Goal: Task Accomplishment & Management: Complete application form

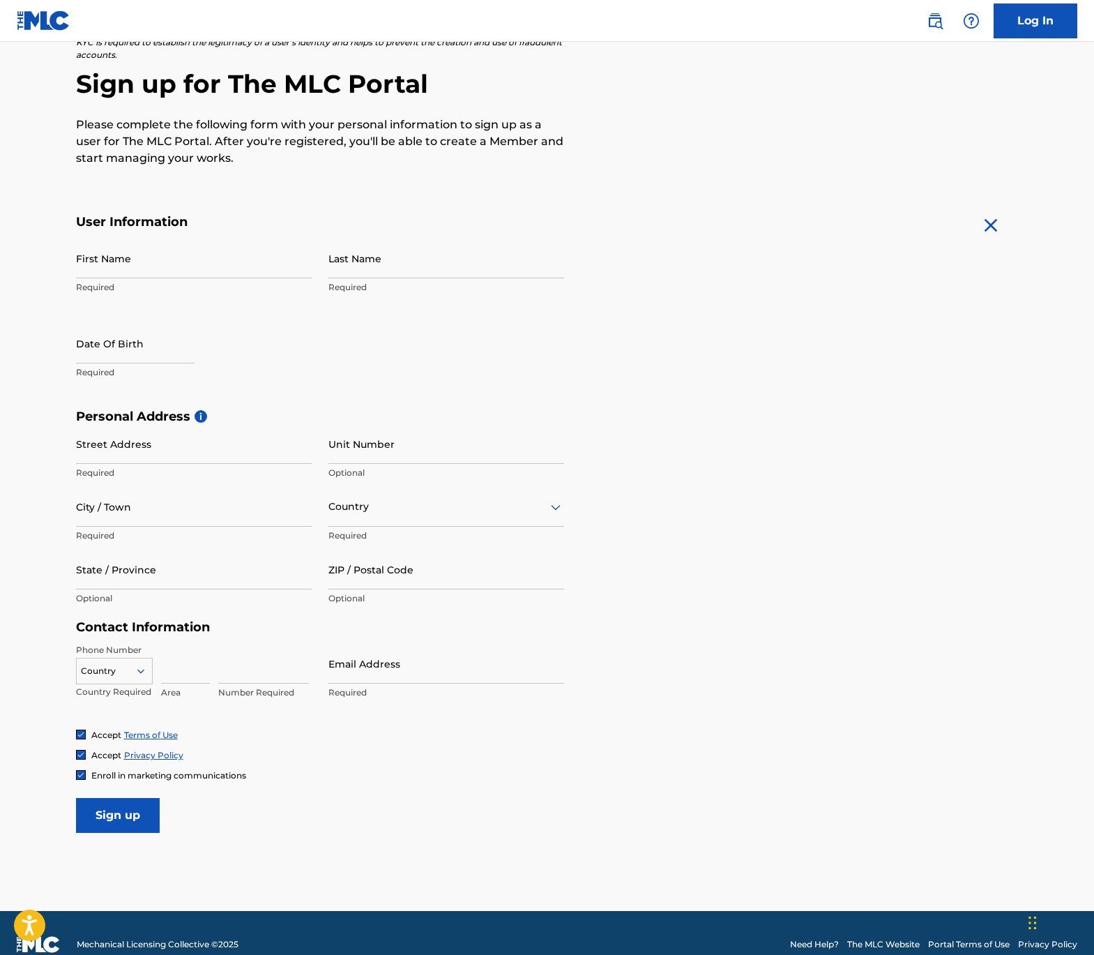
scroll to position [135, 0]
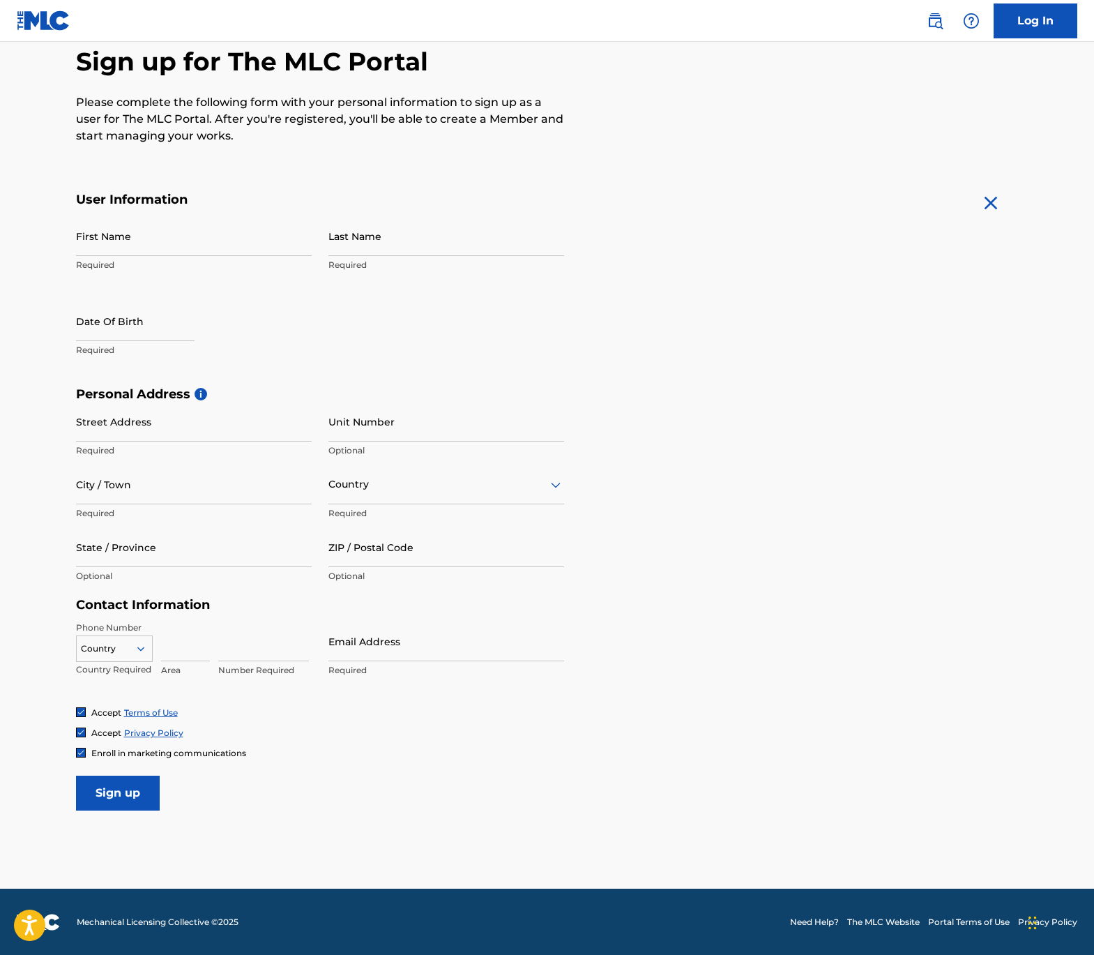
click at [84, 249] on input "First Name" at bounding box center [194, 236] width 236 height 40
type input "[PERSON_NAME]"
select select "7"
select select "2025"
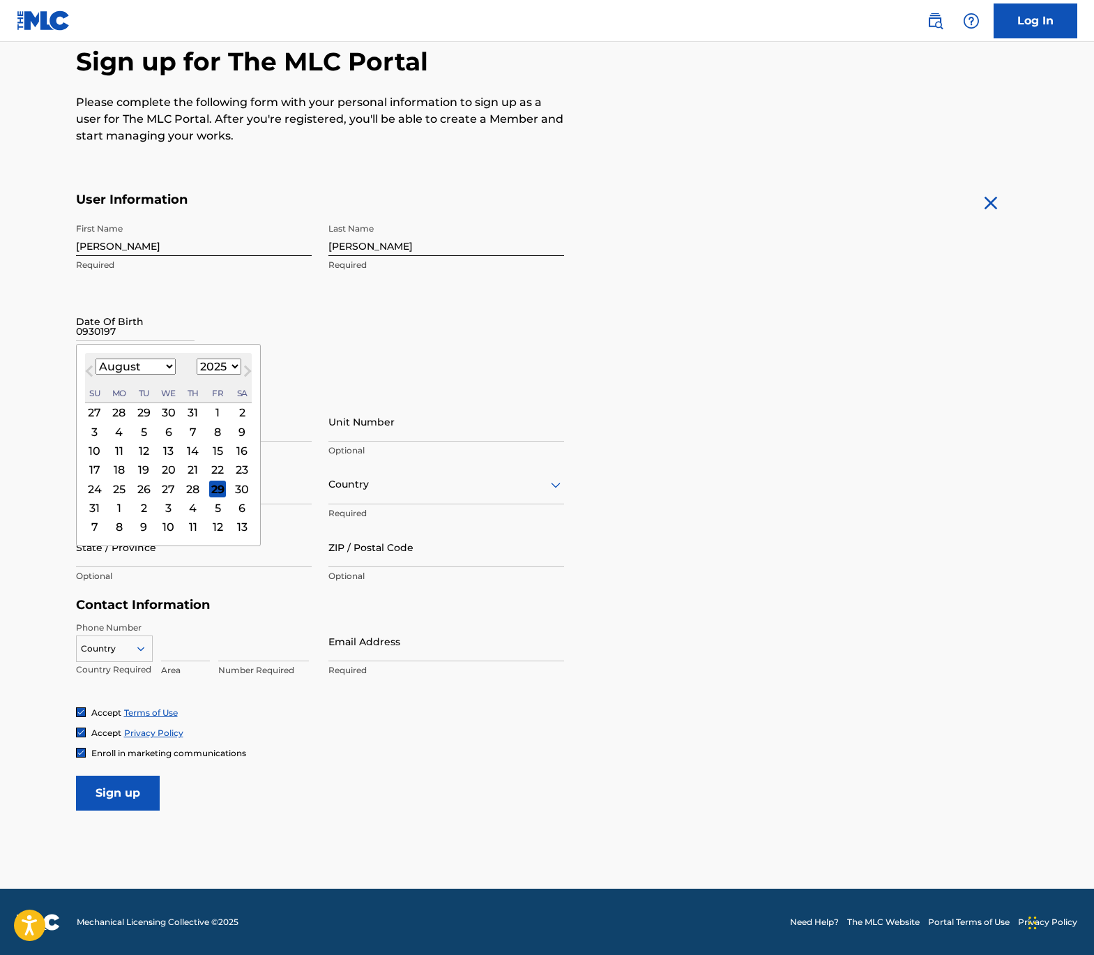
type input "09301979"
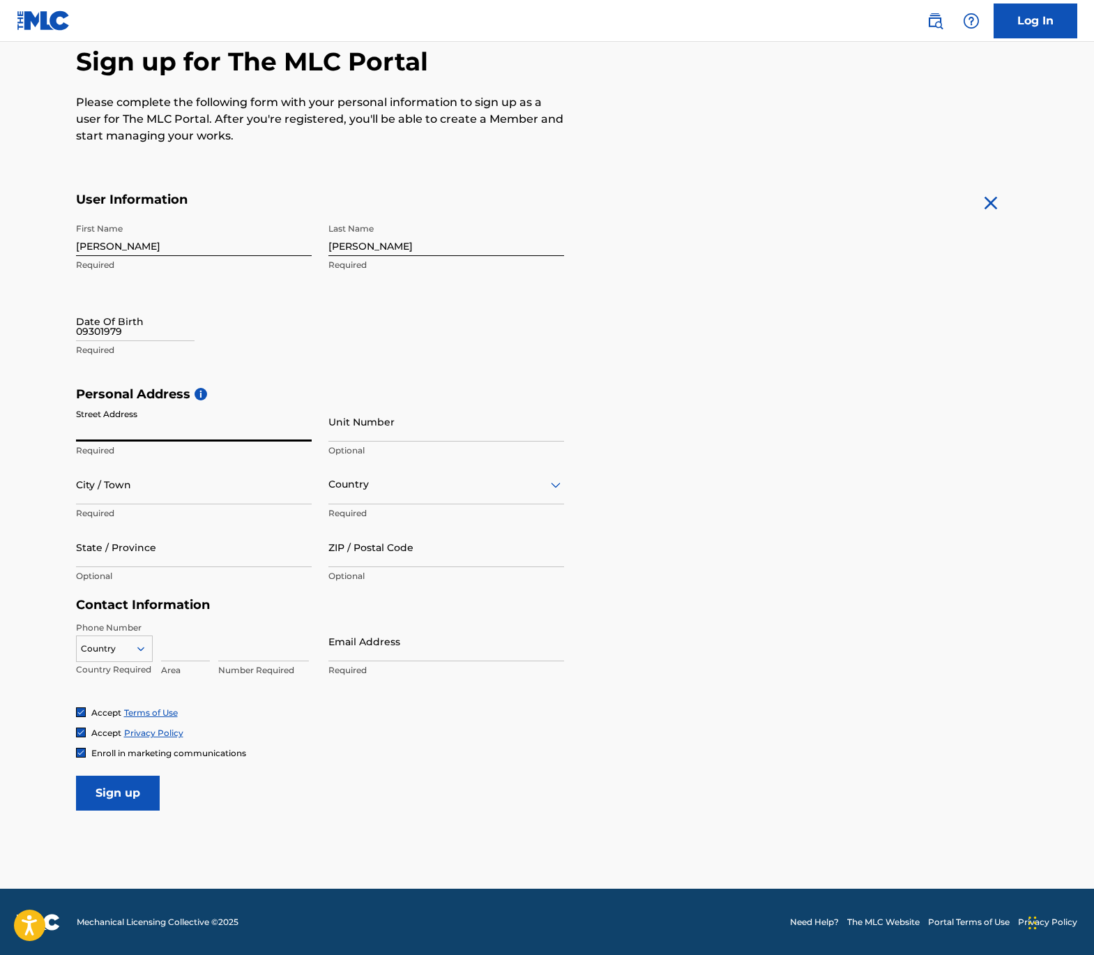
select select "7"
select select "2025"
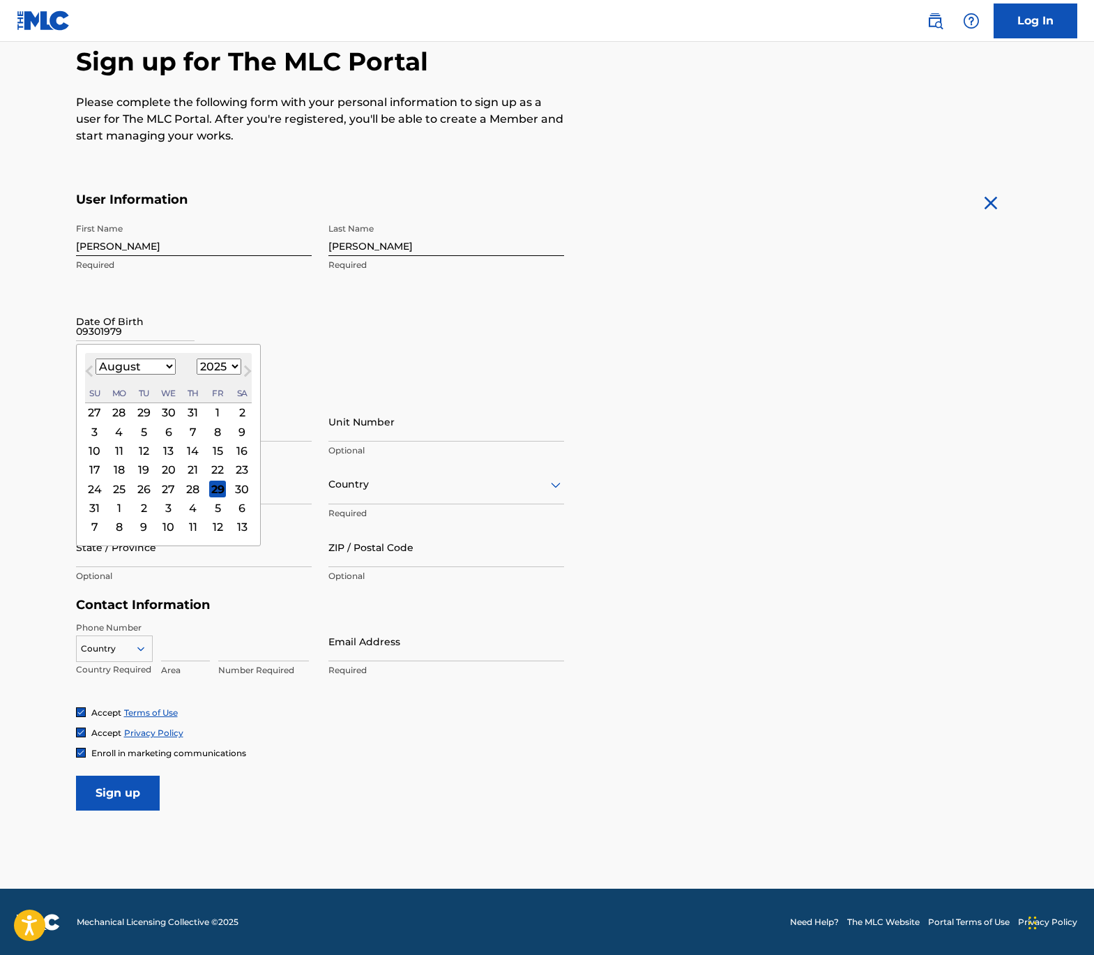
click at [142, 331] on input "09301979" at bounding box center [135, 321] width 119 height 40
click at [167, 370] on select "January February March April May June July August September October November De…" at bounding box center [136, 367] width 80 height 16
select select "8"
click at [96, 359] on select "January February March April May June July August September October November De…" at bounding box center [136, 367] width 80 height 16
click at [203, 365] on select "1899 1900 1901 1902 1903 1904 1905 1906 1907 1908 1909 1910 1911 1912 1913 1914…" at bounding box center [219, 367] width 45 height 16
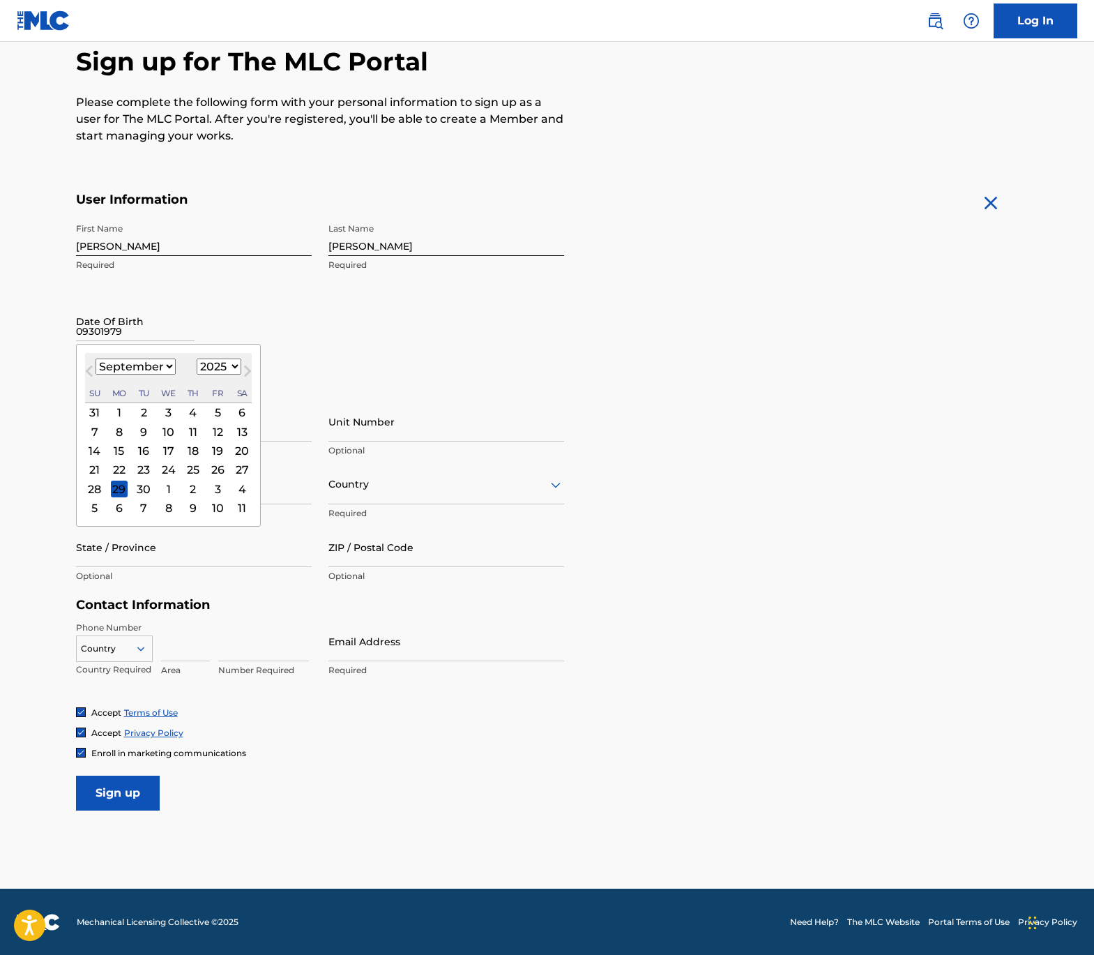
select select "1979"
click at [197, 359] on select "1899 1900 1901 1902 1903 1904 1905 1906 1907 1908 1909 1910 1911 1912 1913 1914…" at bounding box center [219, 367] width 45 height 16
click at [93, 510] on div "30" at bounding box center [94, 507] width 17 height 17
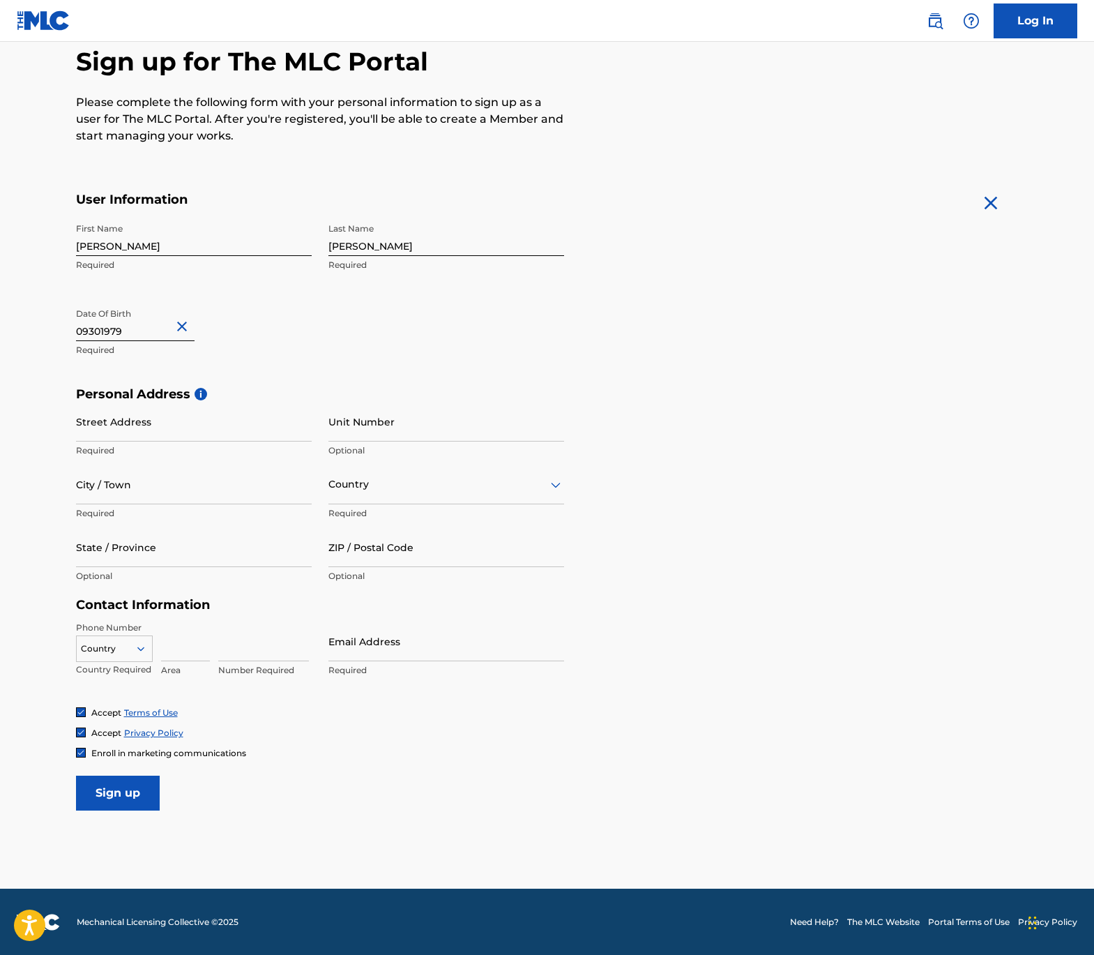
drag, startPoint x: 207, startPoint y: 437, endPoint x: 197, endPoint y: 413, distance: 25.6
click at [197, 413] on input "Street Address" at bounding box center [194, 422] width 236 height 40
type input "[GEOGRAPHIC_DATA]"
type input "Charlotte"
type input "n"
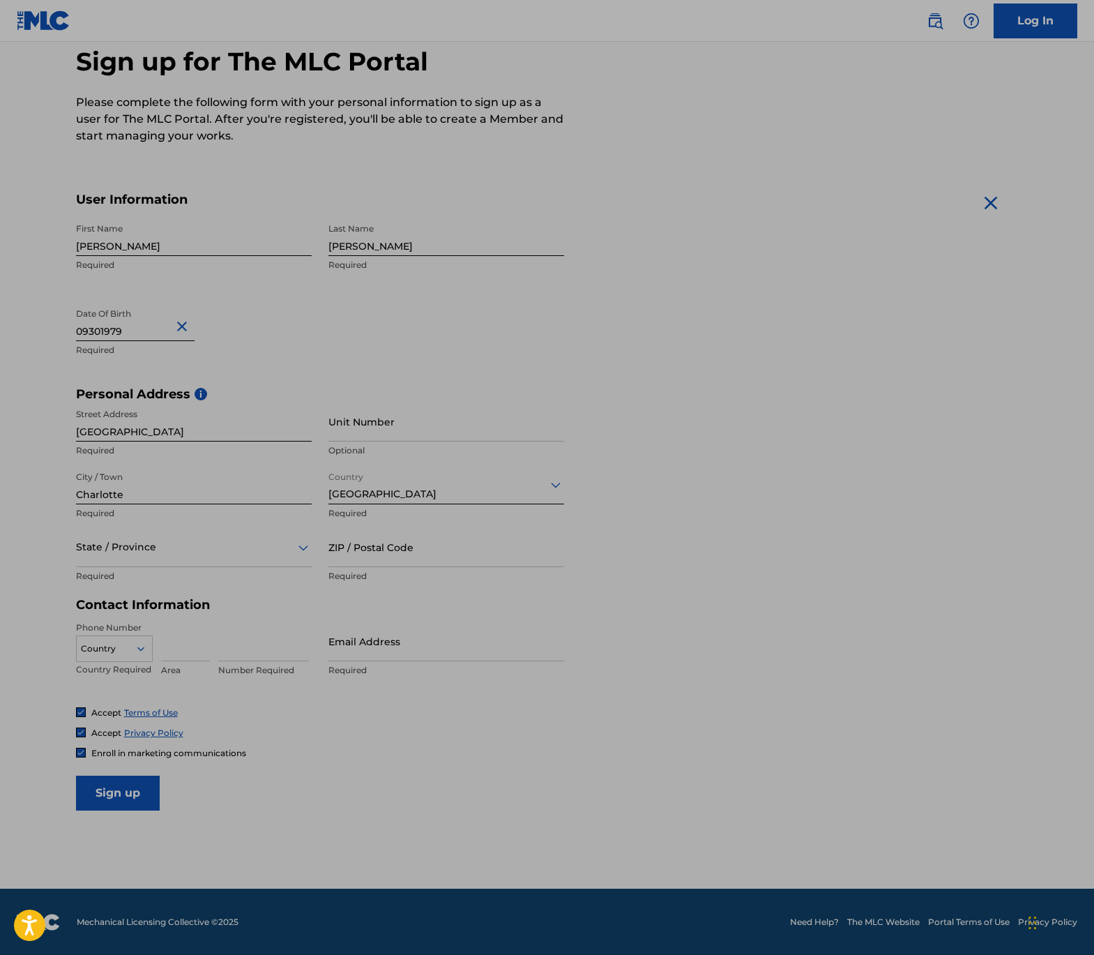
click at [353, 342] on div "First Name [PERSON_NAME] Required Last Name [PERSON_NAME] Required Date Of Birt…" at bounding box center [320, 301] width 488 height 170
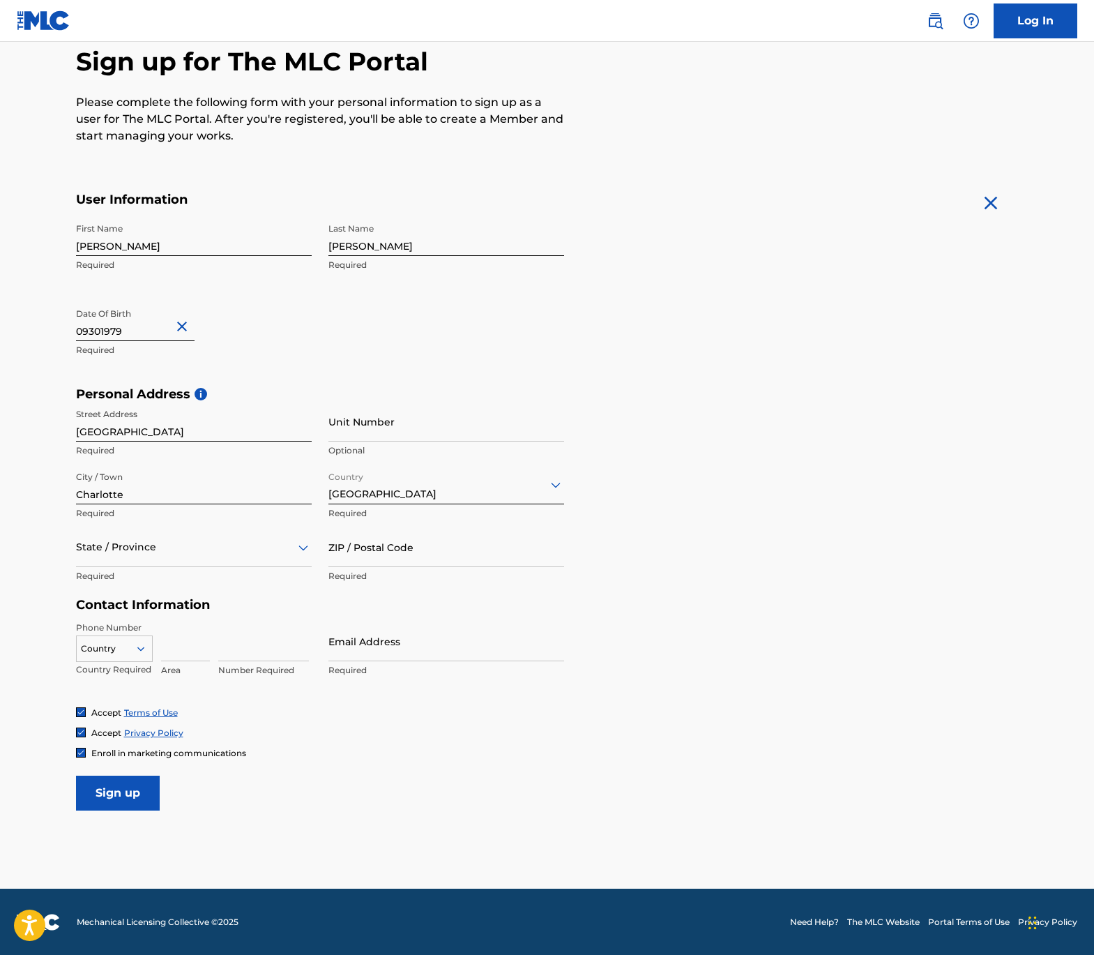
click at [240, 559] on div "State / Province" at bounding box center [194, 547] width 236 height 40
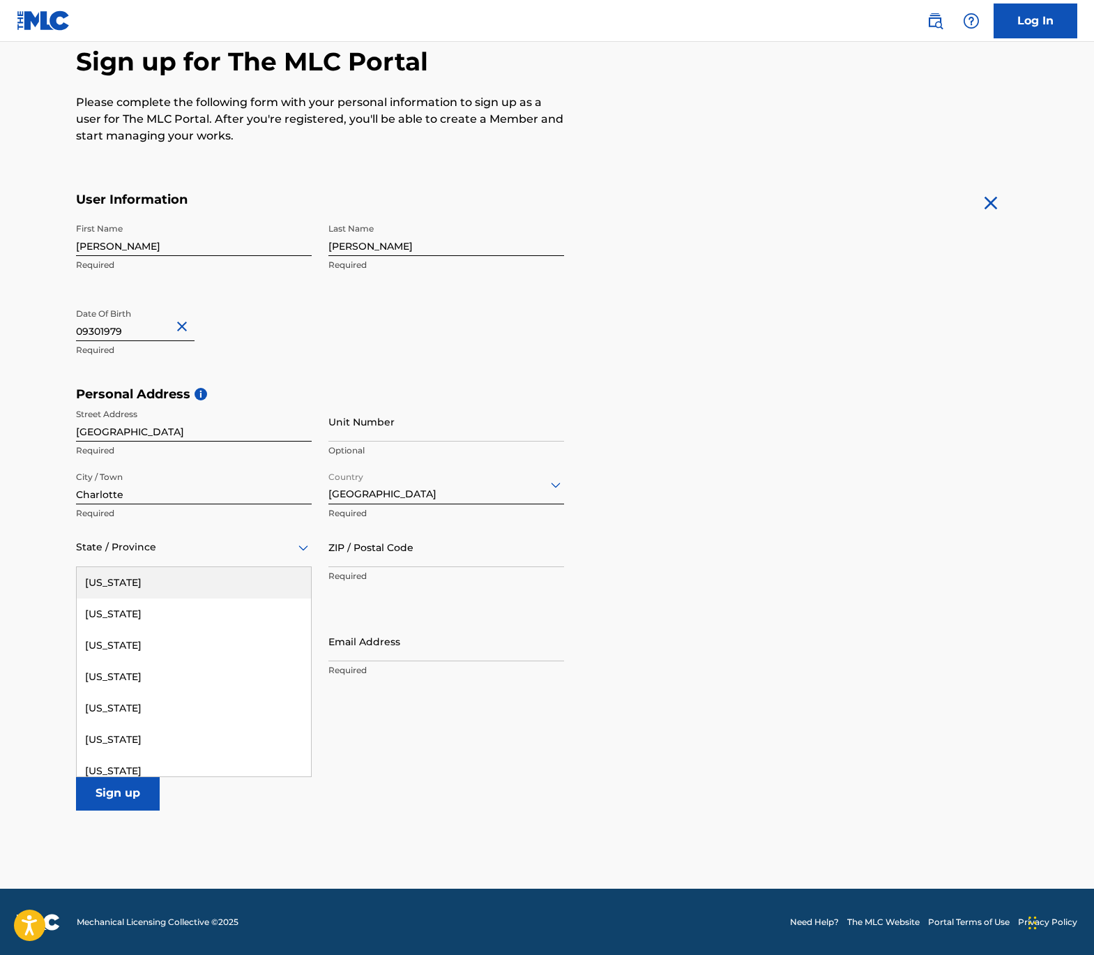
type input "n"
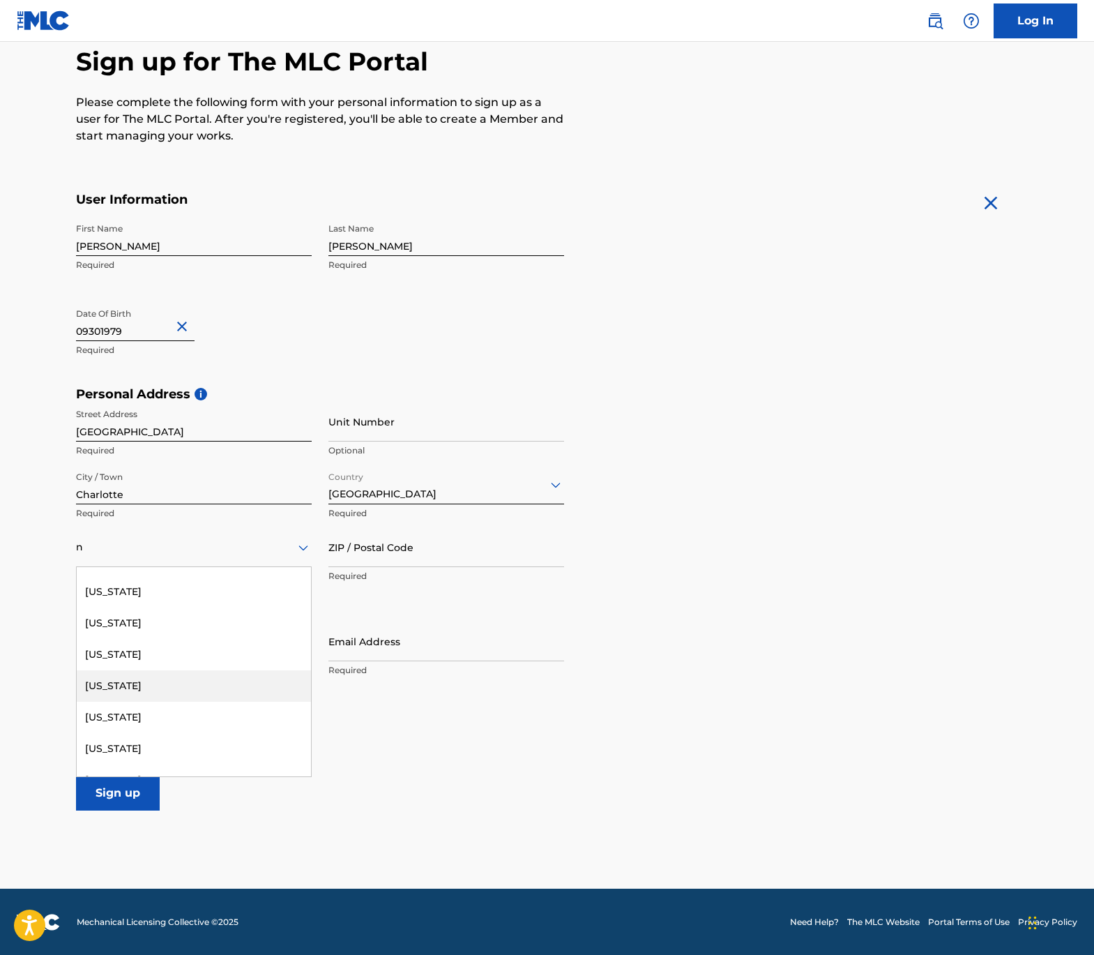
scroll to position [597, 0]
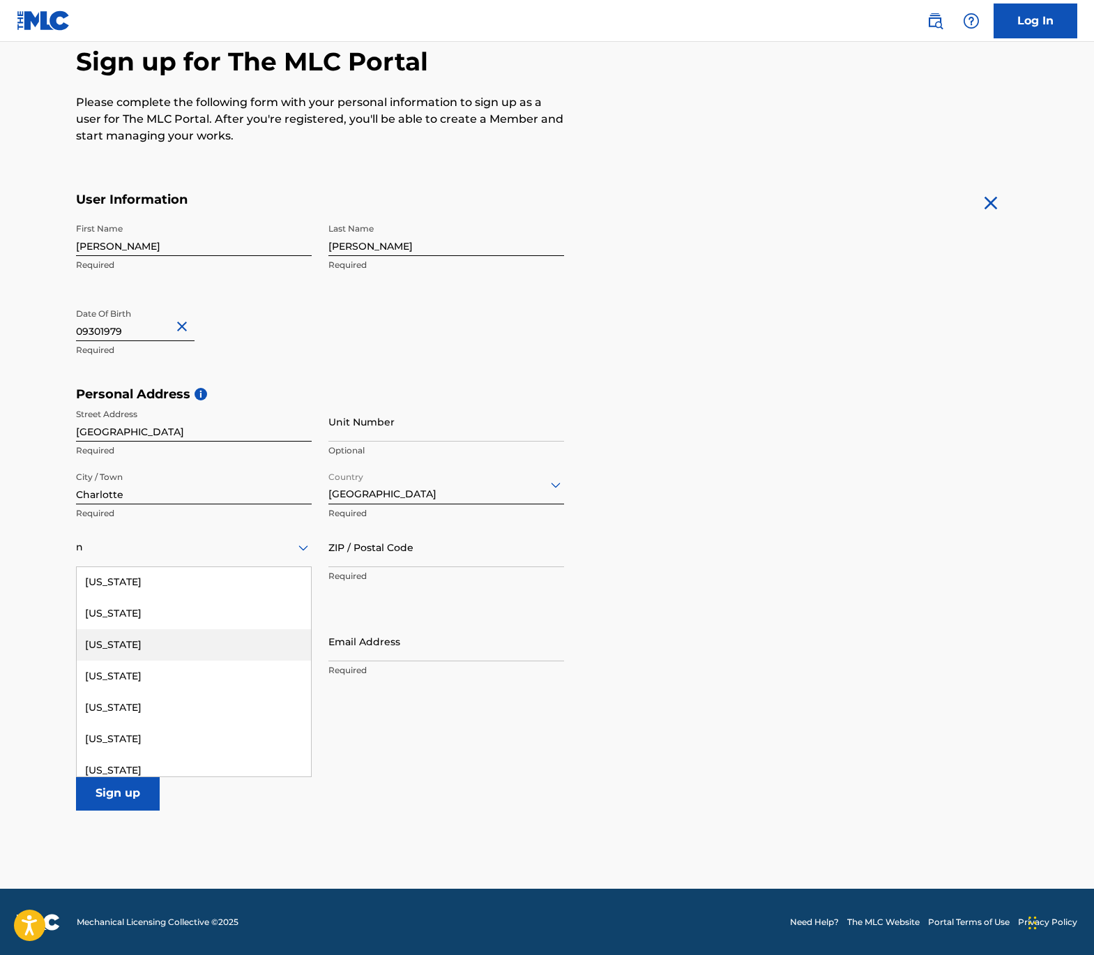
click at [210, 644] on div "[US_STATE]" at bounding box center [194, 644] width 234 height 31
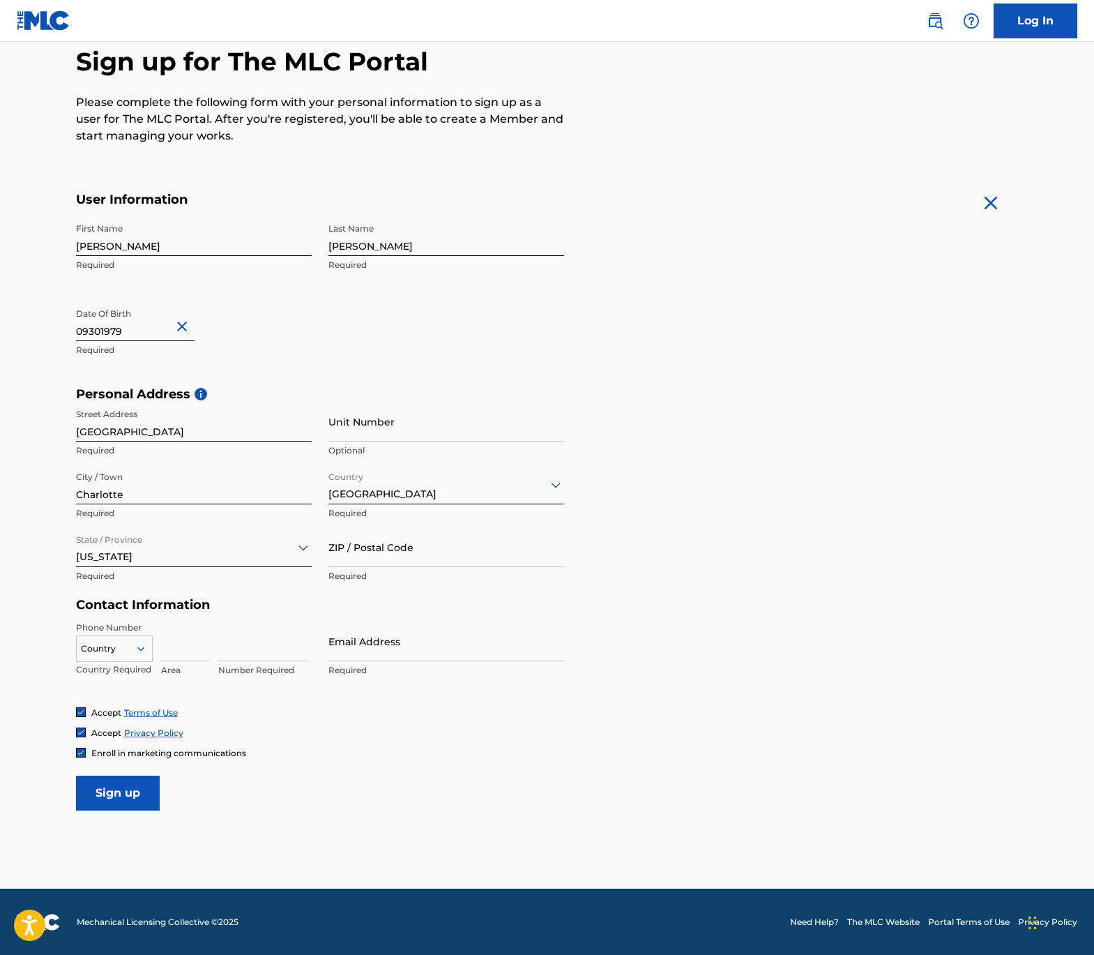
click at [376, 567] on div "ZIP / Postal Code Required" at bounding box center [447, 558] width 236 height 63
click at [375, 560] on input "ZIP / Postal Code" at bounding box center [447, 547] width 236 height 40
type input "28211"
click at [163, 642] on input at bounding box center [185, 641] width 49 height 40
click at [130, 650] on div at bounding box center [114, 648] width 75 height 15
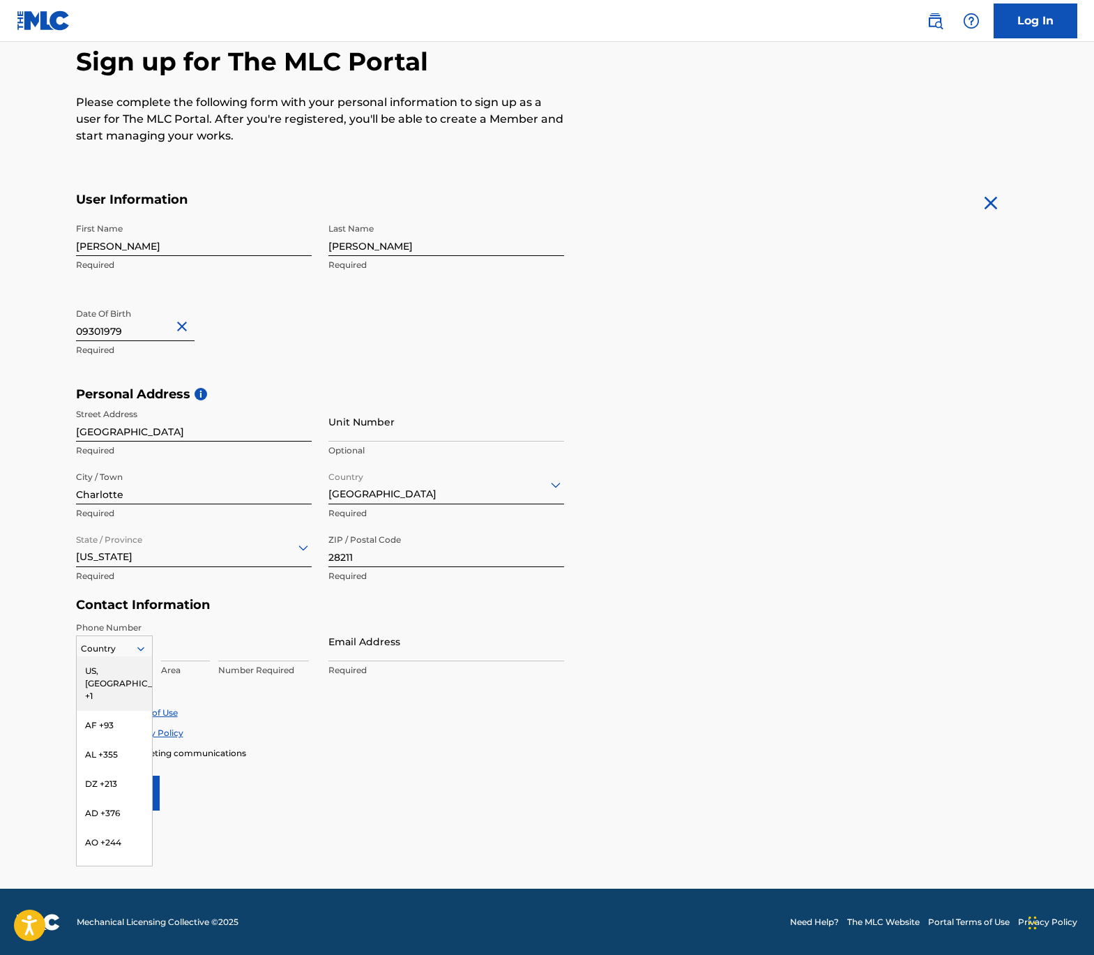
click at [128, 663] on div "US, [GEOGRAPHIC_DATA] +1" at bounding box center [114, 683] width 75 height 54
click at [170, 649] on input at bounding box center [185, 641] width 49 height 40
type input "704"
type input "9622283"
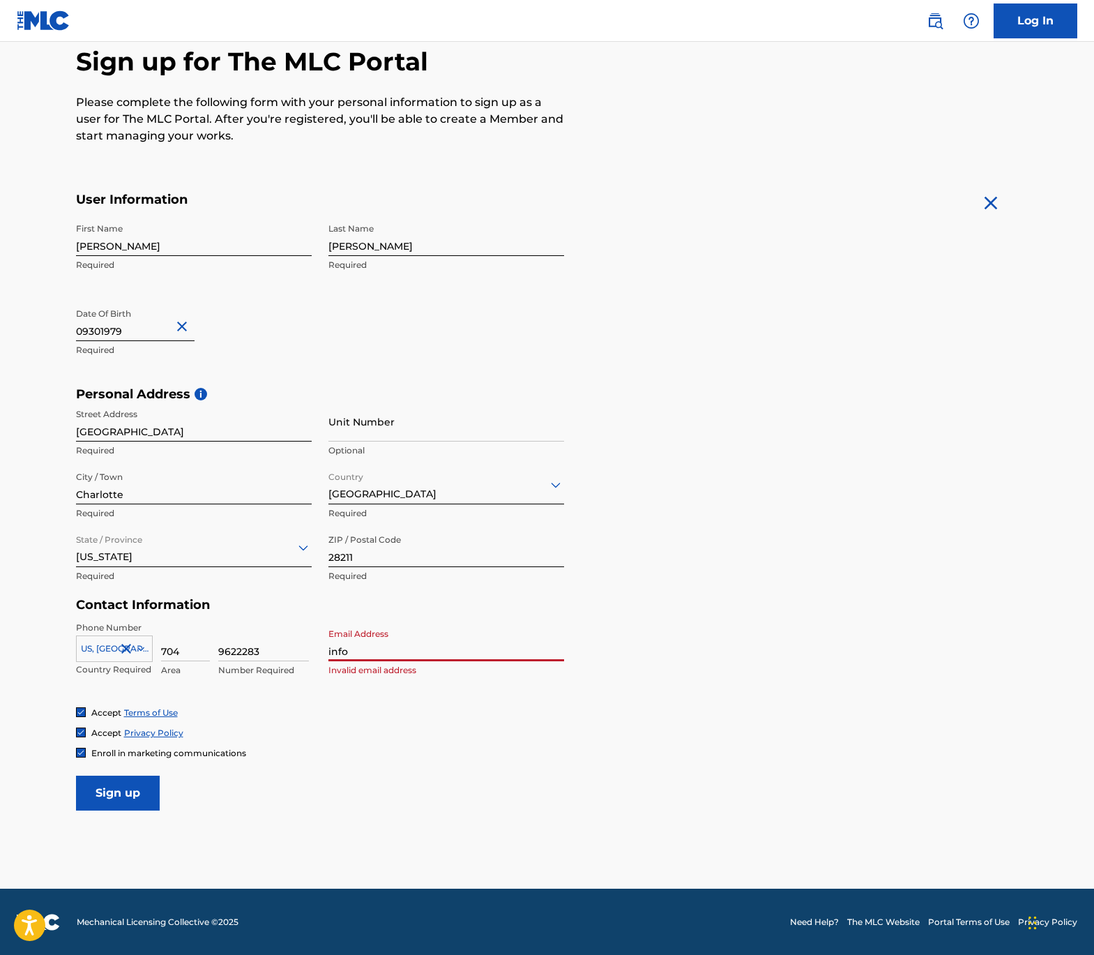
type input "[EMAIL_ADDRESS][DOMAIN_NAME]"
click at [126, 788] on input "Sign up" at bounding box center [118, 793] width 84 height 35
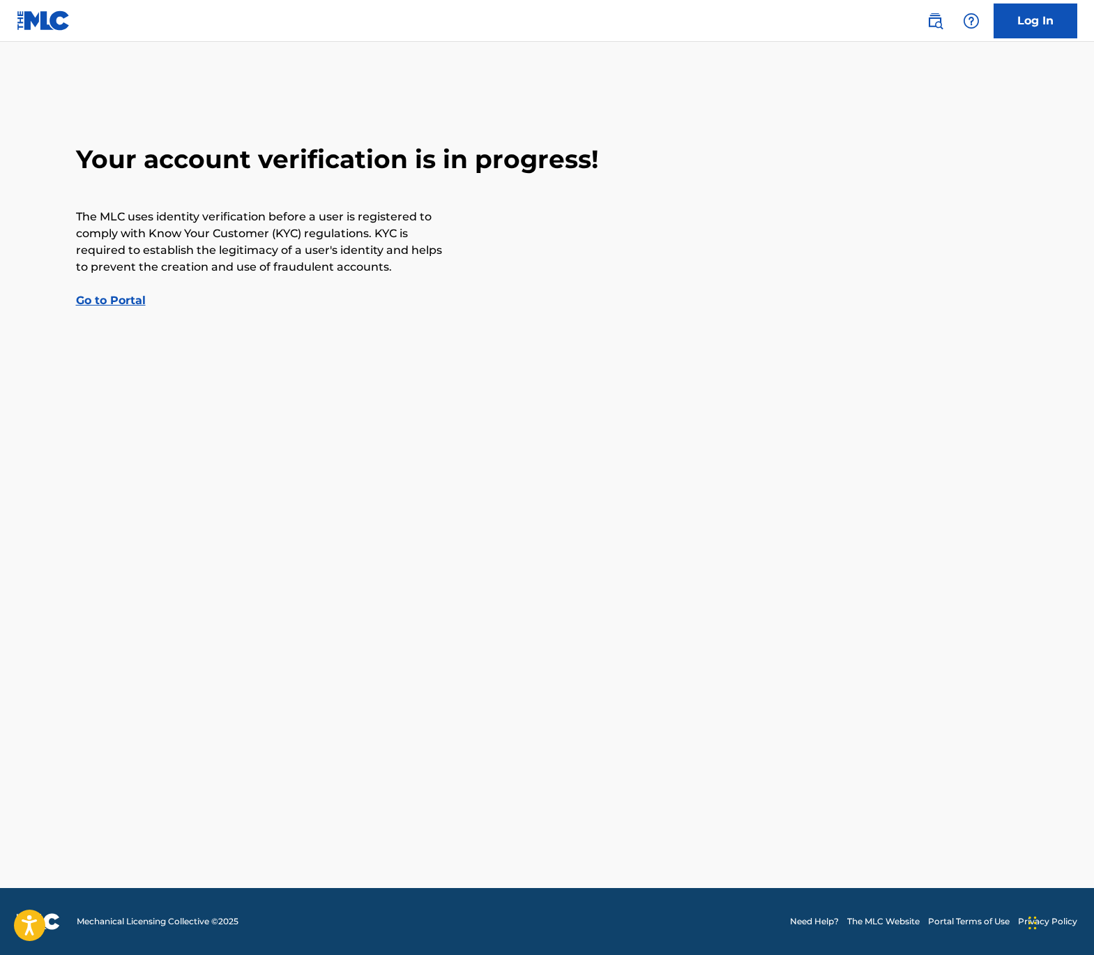
click at [108, 304] on link "Go to Portal" at bounding box center [111, 300] width 70 height 13
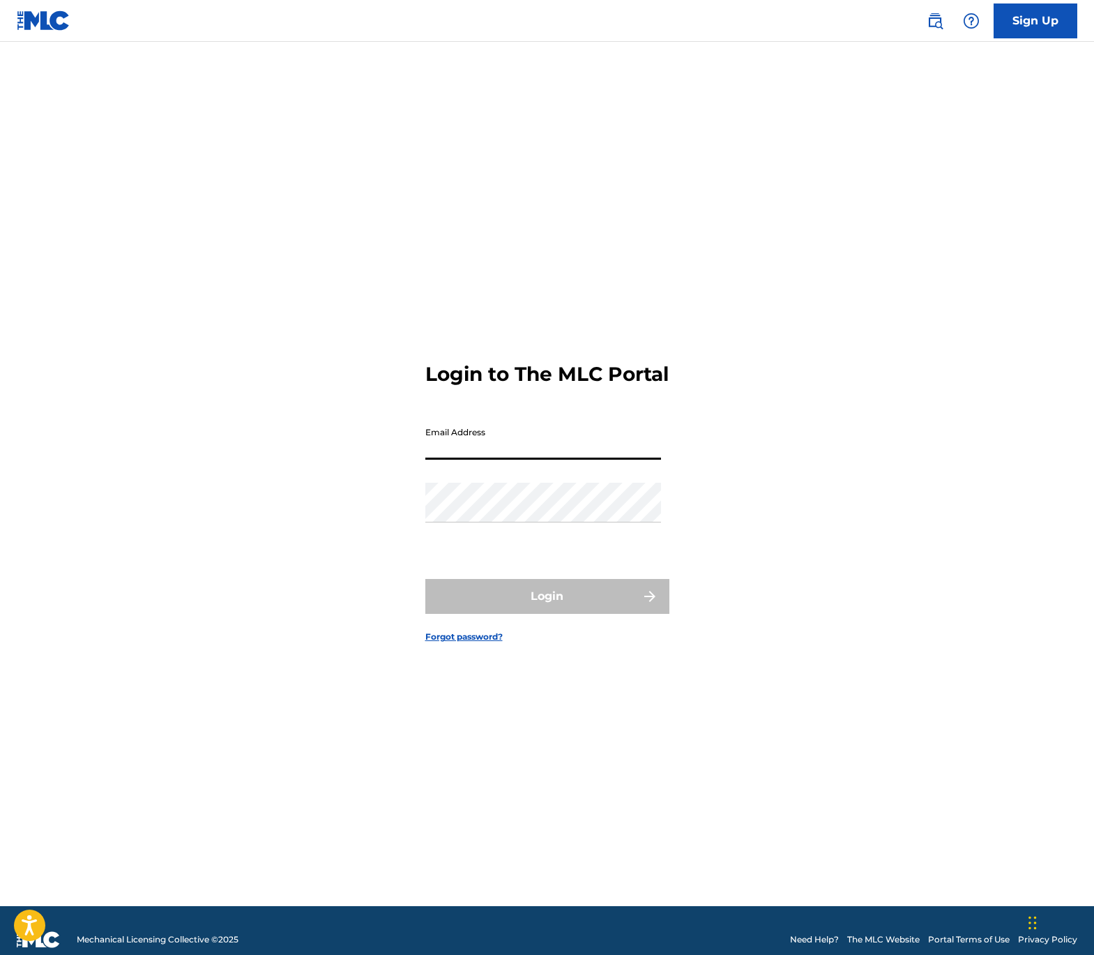
click at [548, 460] on input "Email Address" at bounding box center [543, 440] width 236 height 40
type input "[EMAIL_ADDRESS][DOMAIN_NAME]"
